Goal: Check status: Check status

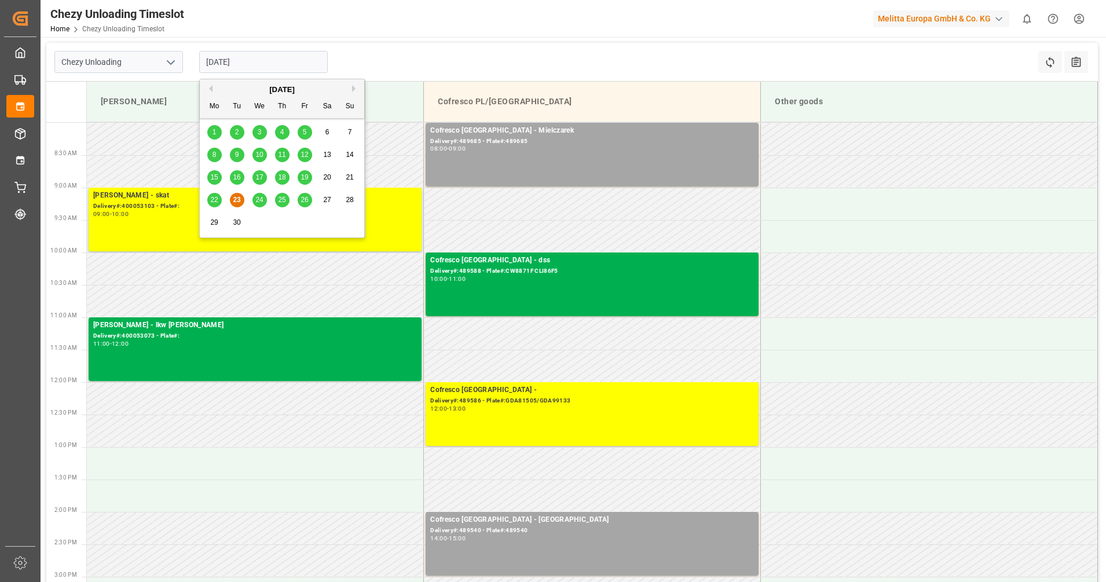
click at [261, 63] on input "23.09.2025" at bounding box center [263, 62] width 129 height 22
click at [264, 201] on div "24" at bounding box center [260, 200] width 14 height 14
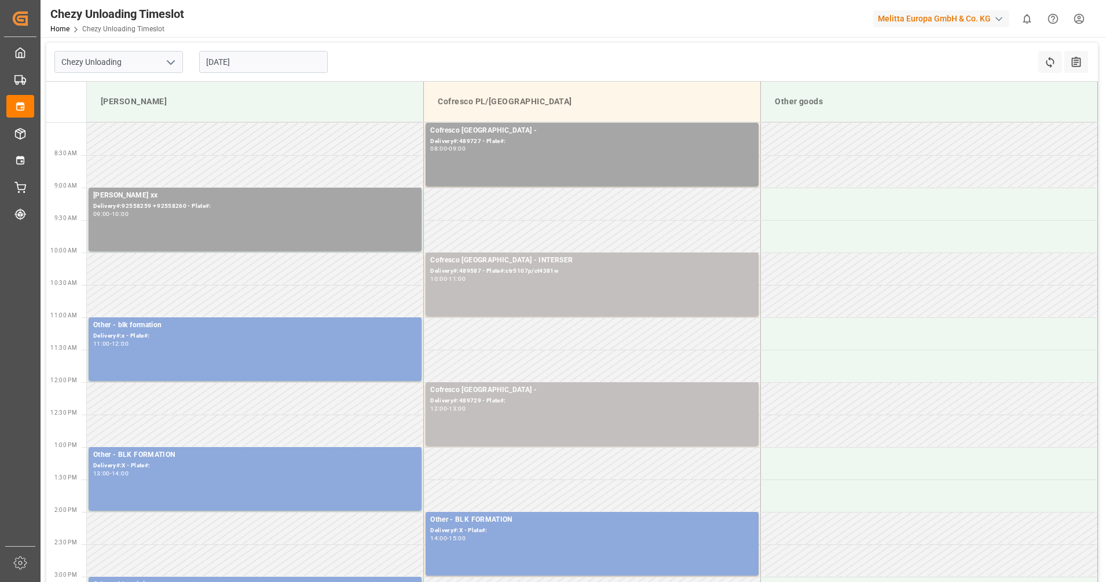
click at [299, 58] on input "24.09.2025" at bounding box center [263, 62] width 129 height 22
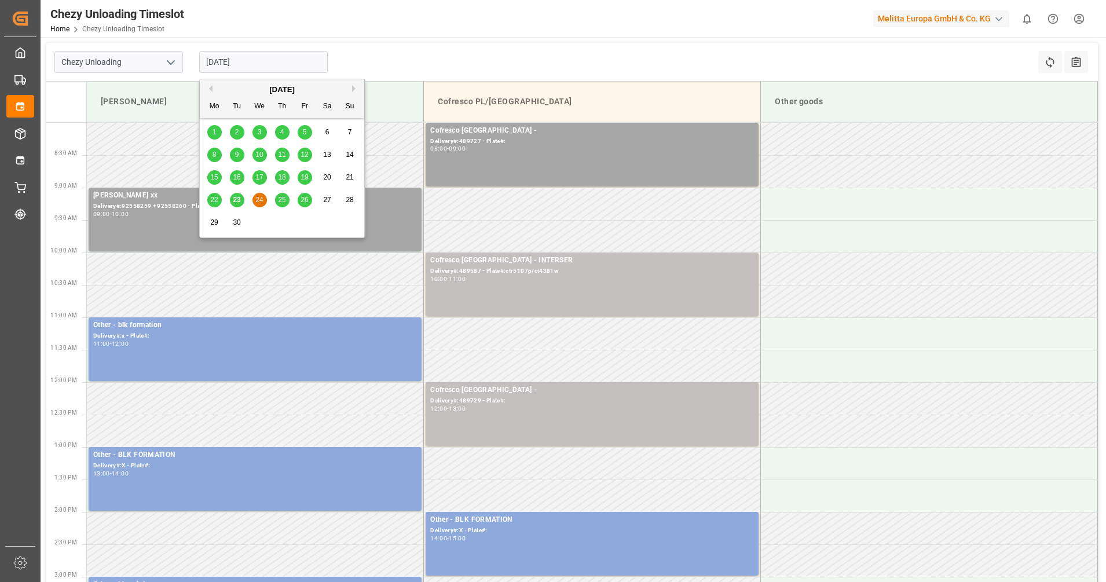
click at [288, 202] on div "25" at bounding box center [282, 200] width 14 height 14
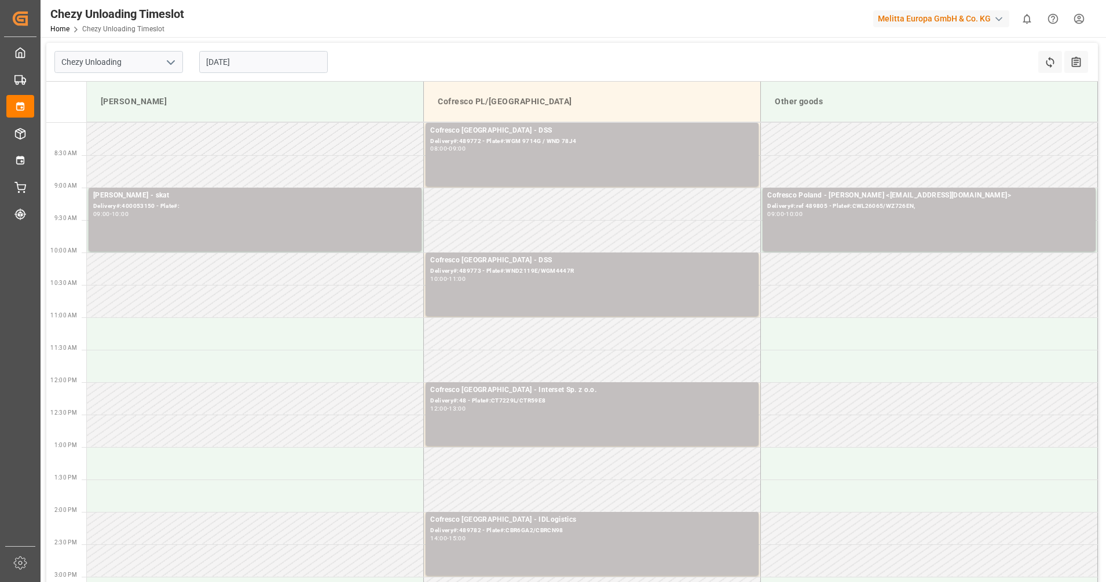
click at [297, 64] on input "[DATE]" at bounding box center [263, 62] width 129 height 22
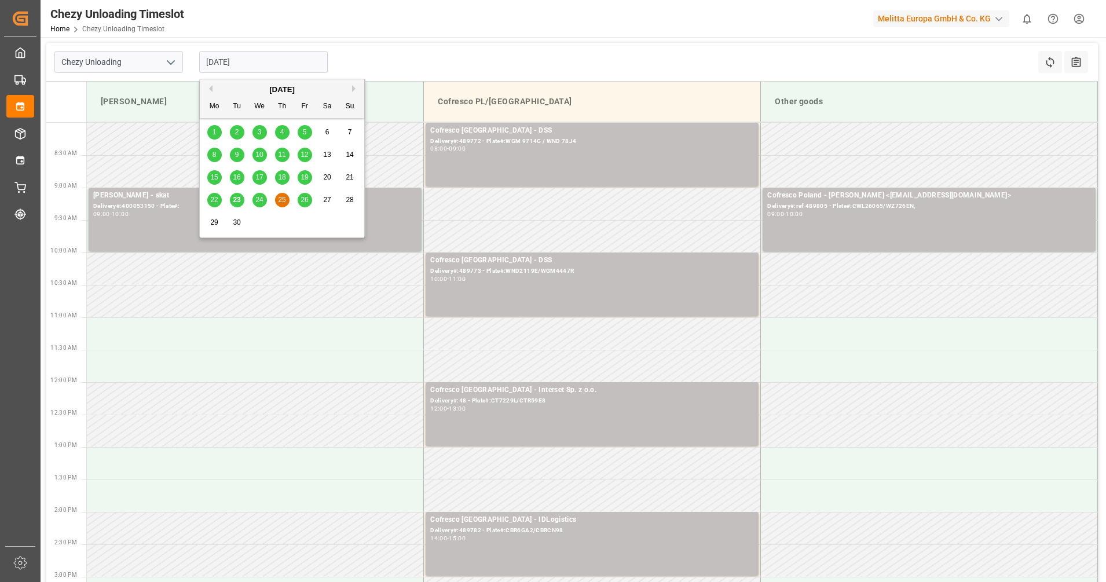
click at [308, 195] on div "26" at bounding box center [305, 200] width 14 height 14
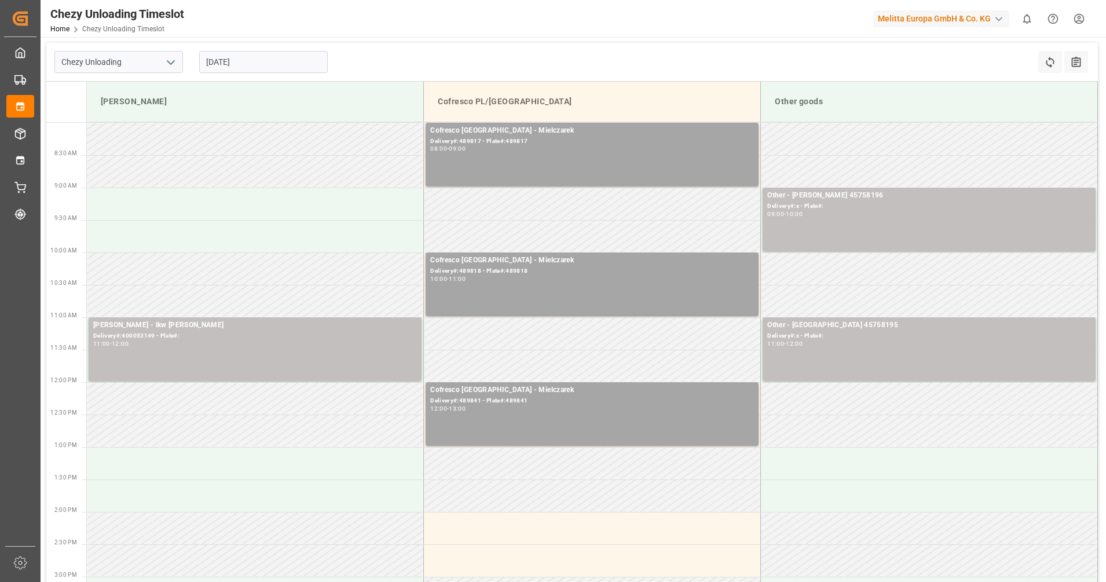
click at [272, 62] on input "26.09.2025" at bounding box center [263, 62] width 129 height 22
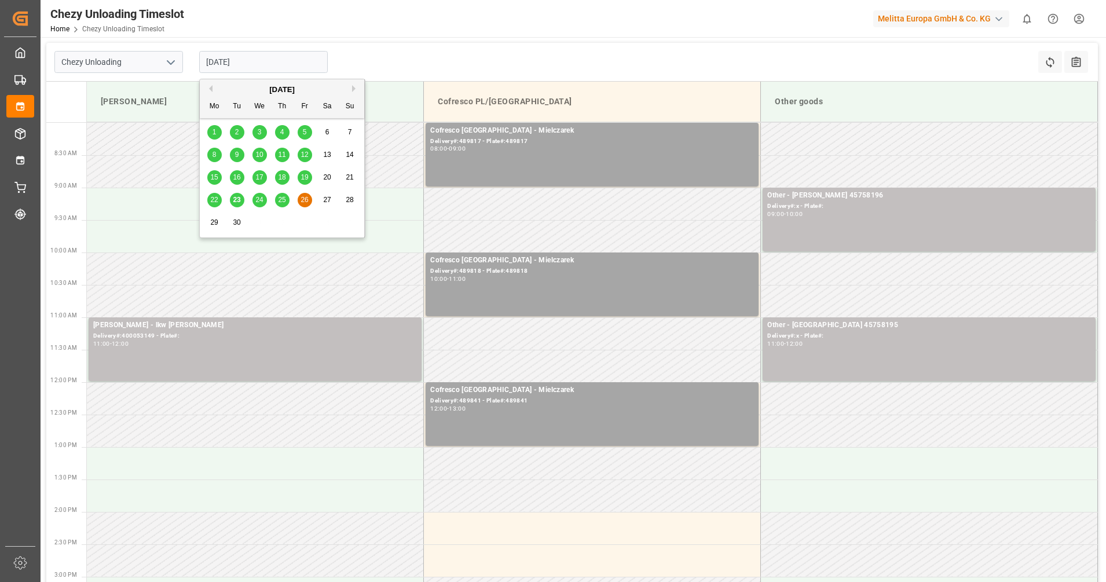
click at [287, 204] on div "25" at bounding box center [282, 200] width 14 height 14
type input "[DATE]"
